Goal: Task Accomplishment & Management: Complete application form

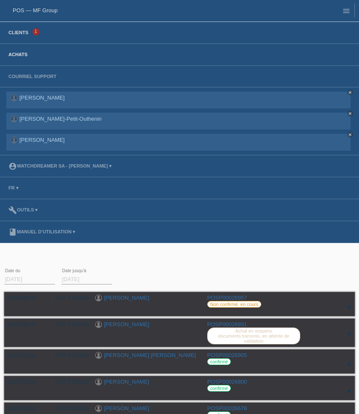
click at [22, 35] on link "Clients" at bounding box center [18, 32] width 28 height 5
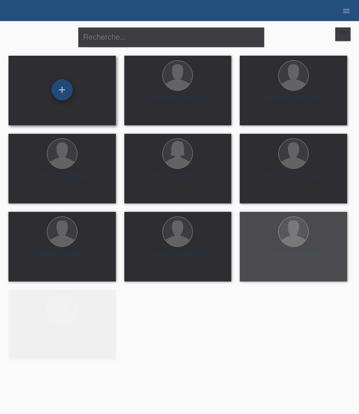
click at [70, 89] on div "+" at bounding box center [62, 90] width 20 height 14
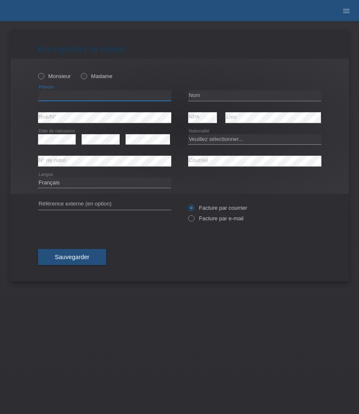
click at [69, 99] on input "text" at bounding box center [104, 95] width 133 height 11
paste input "Kujtim"
type input "Kujtim"
click at [221, 95] on input "text" at bounding box center [254, 95] width 133 height 11
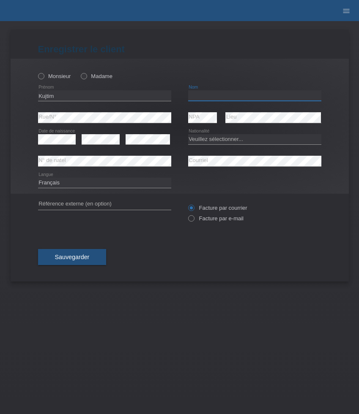
click at [221, 95] on input "text" at bounding box center [254, 95] width 133 height 11
paste input "Kilaj"
type input "Kilaj"
click at [217, 137] on select "Veuillez sélectionner... Suisse Allemagne Autriche Liechtenstein ------------ A…" at bounding box center [254, 139] width 133 height 10
select select "CH"
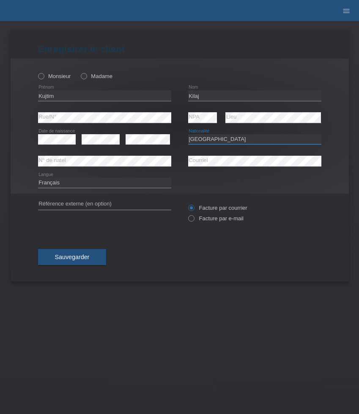
click at [188, 134] on select "Veuillez sélectionner... Suisse Allemagne Autriche Liechtenstein ------------ A…" at bounding box center [254, 139] width 133 height 10
click at [115, 182] on select "Deutsch Français Italiano English" at bounding box center [104, 183] width 133 height 10
select select "de"
click at [38, 178] on select "Deutsch Français Italiano English" at bounding box center [104, 183] width 133 height 10
click at [207, 220] on label "Facture par e-mail" at bounding box center [215, 218] width 55 height 6
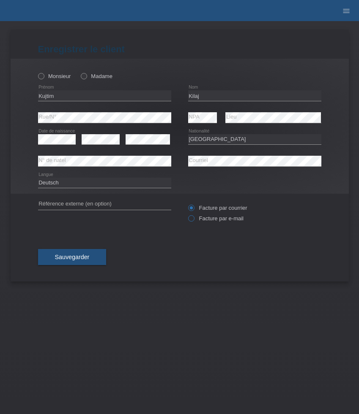
click at [193, 220] on input "Facture par e-mail" at bounding box center [190, 220] width 5 height 11
radio input "true"
click at [69, 258] on span "Sauvegarder" at bounding box center [72, 257] width 35 height 7
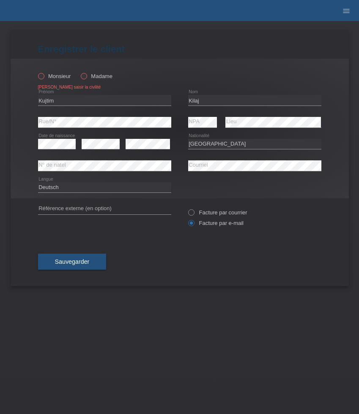
click at [60, 76] on label "Monsieur" at bounding box center [54, 76] width 33 height 6
click at [44, 76] on input "Monsieur" at bounding box center [40, 75] width 5 height 5
radio input "true"
click at [82, 265] on span "Sauvegarder" at bounding box center [72, 261] width 35 height 7
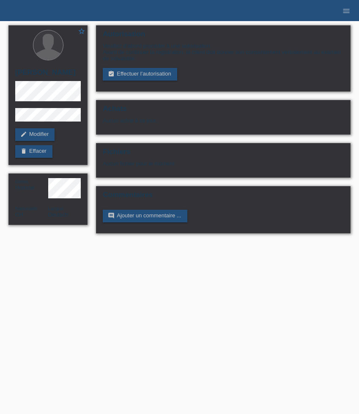
click at [140, 78] on link "assignment_turned_in Effectuer l’autorisation" at bounding box center [140, 74] width 74 height 13
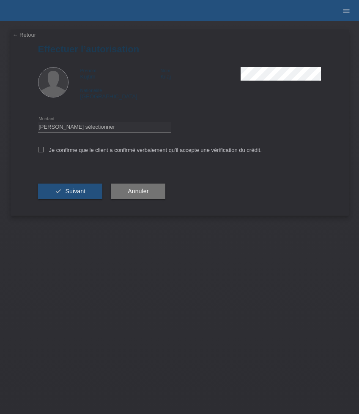
click at [146, 136] on div "Veuillez sélectionner CHF 1.00 - CHF 499.00 CHF 500.00 - CHF 1'999.00 CHF 2'000…" at bounding box center [104, 128] width 133 height 22
click at [146, 129] on select "Veuillez sélectionner CHF 1.00 - CHF 499.00 CHF 500.00 - CHF 1'999.00 CHF 2'000…" at bounding box center [104, 127] width 133 height 10
select select "3"
click at [38, 123] on select "Veuillez sélectionner CHF 1.00 - CHF 499.00 CHF 500.00 - CHF 1'999.00 CHF 2'000…" at bounding box center [104, 127] width 133 height 10
click at [106, 153] on label "Je confirme que le client a confirmé verbalement qu'il accepte une vérification…" at bounding box center [149, 150] width 223 height 6
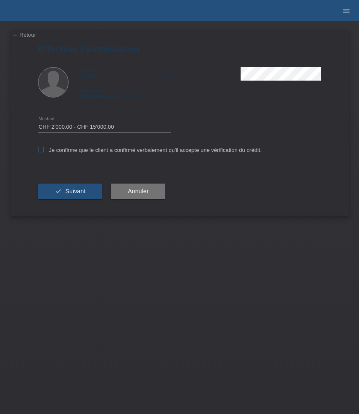
click at [44, 152] on input "Je confirme que le client a confirmé verbalement qu'il accepte une vérification…" at bounding box center [40, 149] width 5 height 5
checkbox input "true"
click at [82, 188] on button "check Suivant" at bounding box center [70, 192] width 65 height 16
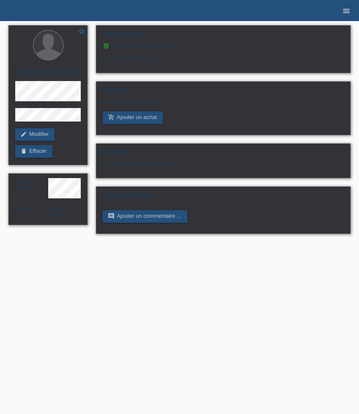
click at [345, 11] on icon "menu" at bounding box center [346, 11] width 8 height 8
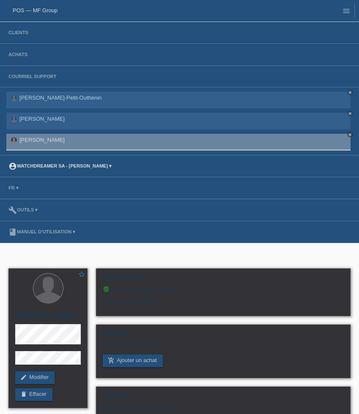
click at [55, 168] on link "account_circle Watchdreamer SA - [PERSON_NAME] ▾" at bounding box center [60, 165] width 112 height 5
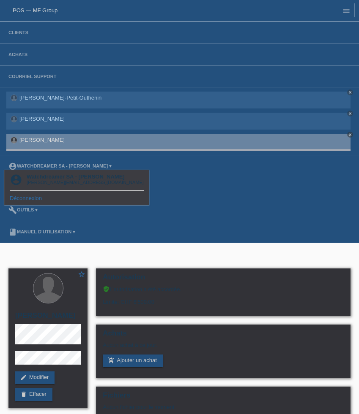
click at [30, 201] on link "Déconnexion" at bounding box center [26, 198] width 32 height 6
